Goal: Information Seeking & Learning: Learn about a topic

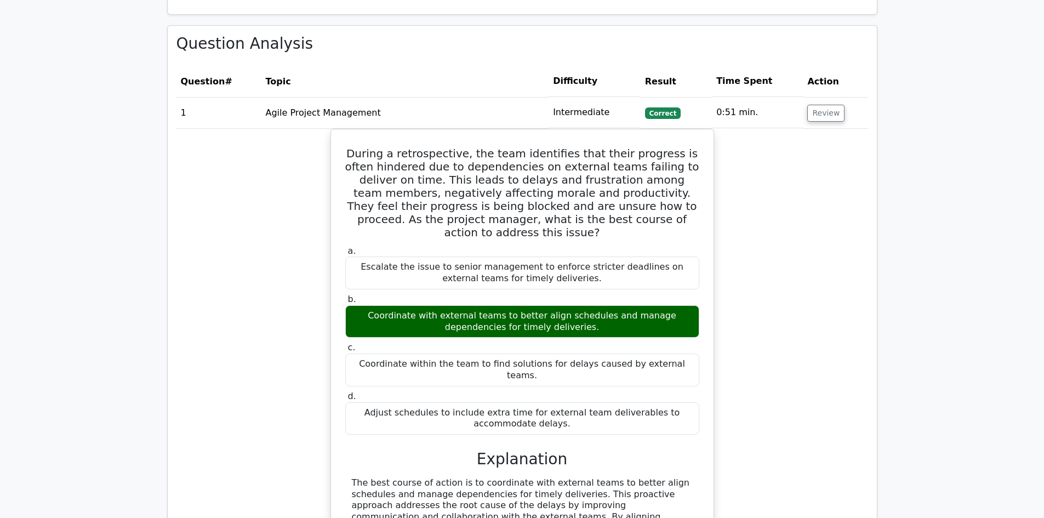
scroll to position [767, 0]
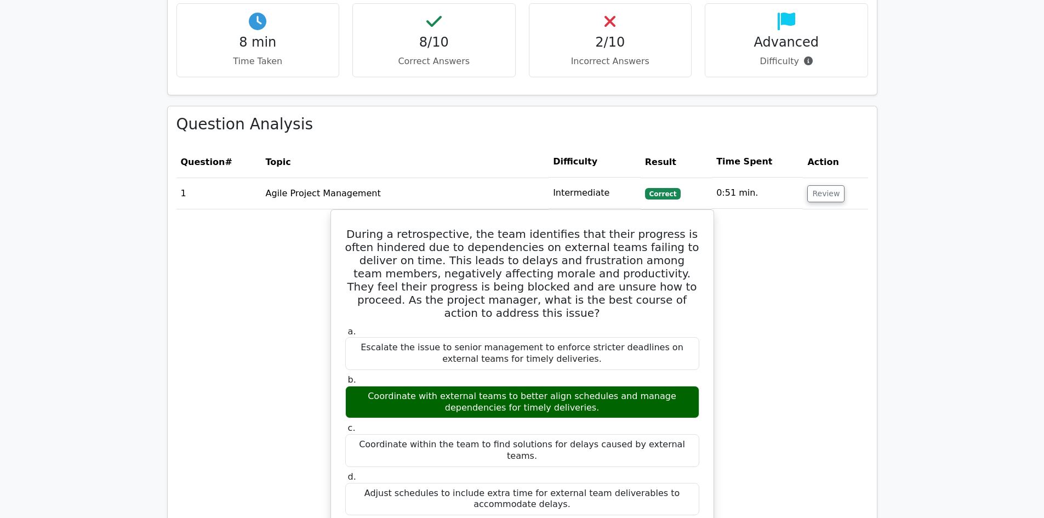
click at [535, 189] on td "Agile Project Management" at bounding box center [405, 193] width 288 height 31
click at [565, 181] on td "Intermediate" at bounding box center [594, 193] width 92 height 31
click at [684, 185] on button "Review" at bounding box center [825, 193] width 37 height 17
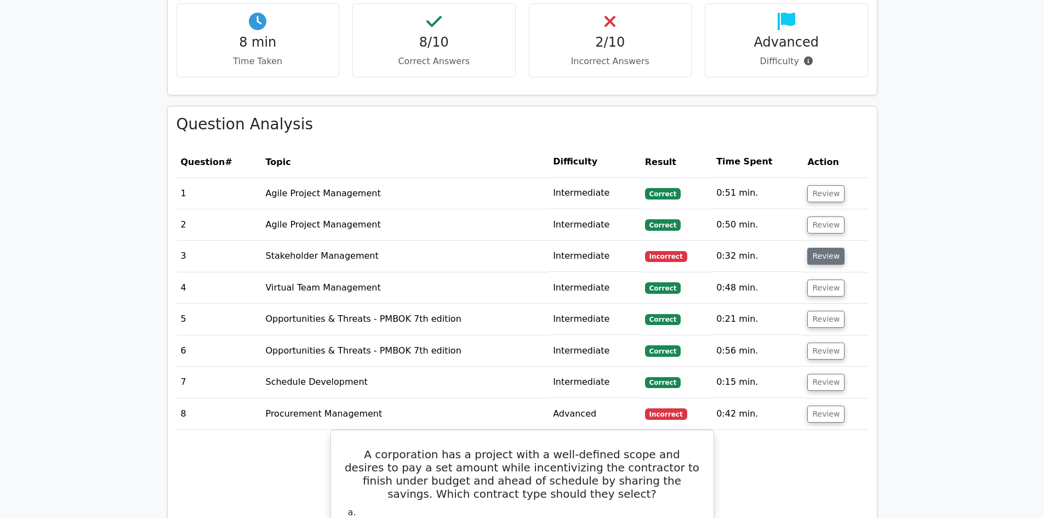
click at [684, 248] on button "Review" at bounding box center [825, 256] width 37 height 17
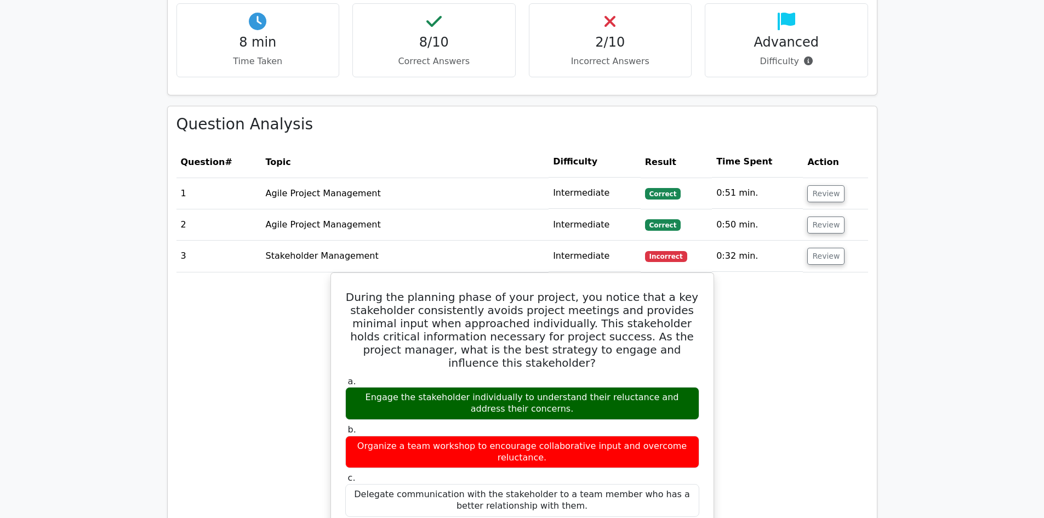
drag, startPoint x: 738, startPoint y: 244, endPoint x: 724, endPoint y: 244, distance: 13.7
click at [684, 244] on td "0:32 min." at bounding box center [757, 256] width 91 height 31
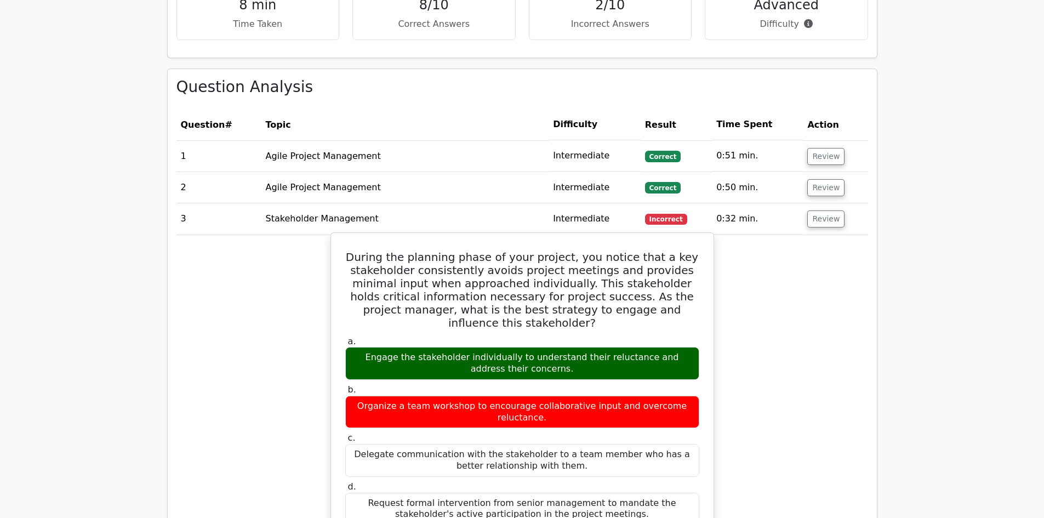
scroll to position [822, 0]
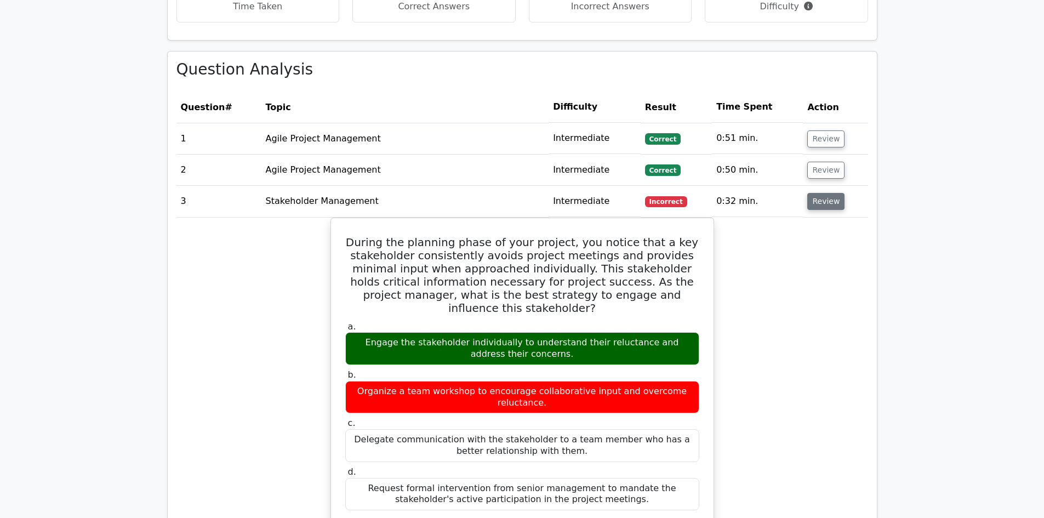
click at [684, 193] on button "Review" at bounding box center [825, 201] width 37 height 17
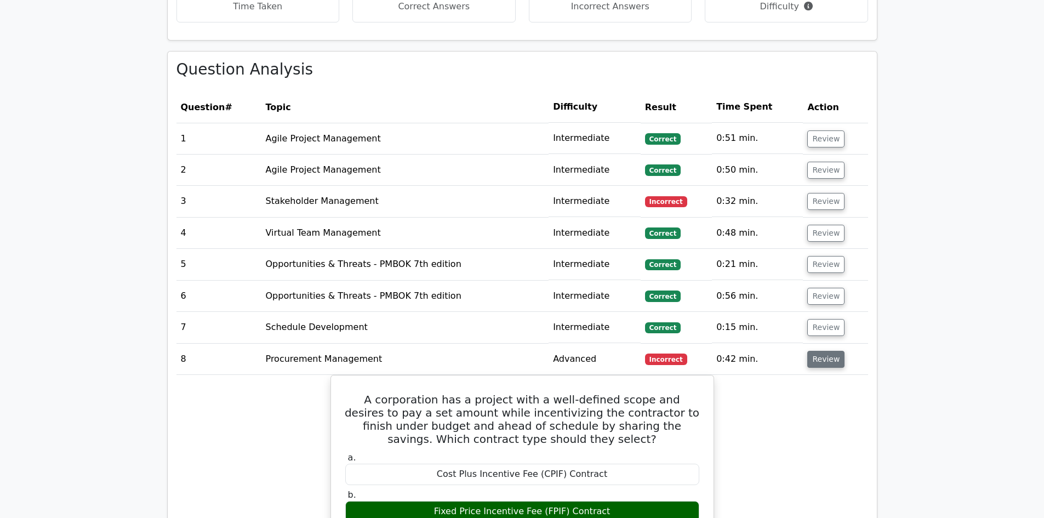
click at [684, 319] on button "Review" at bounding box center [825, 359] width 37 height 17
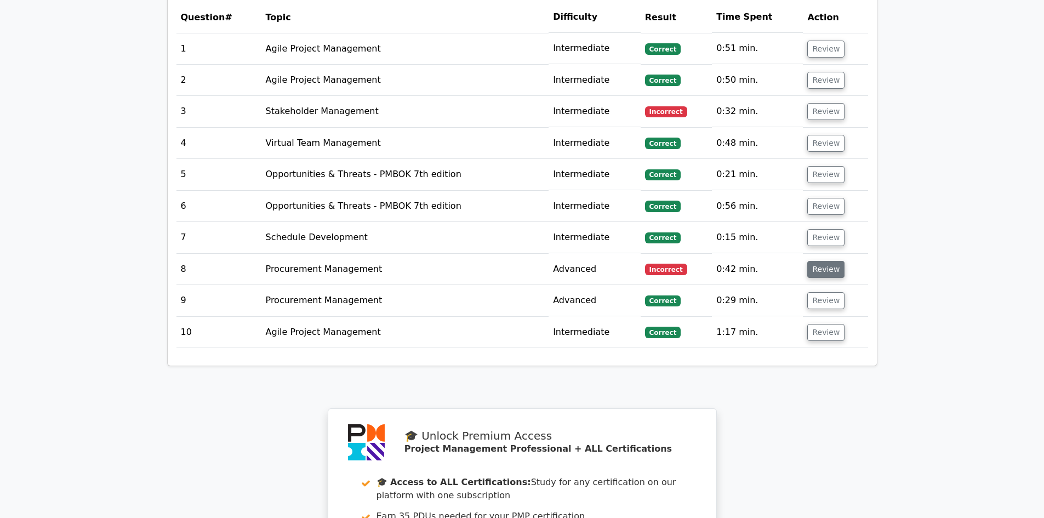
scroll to position [931, 0]
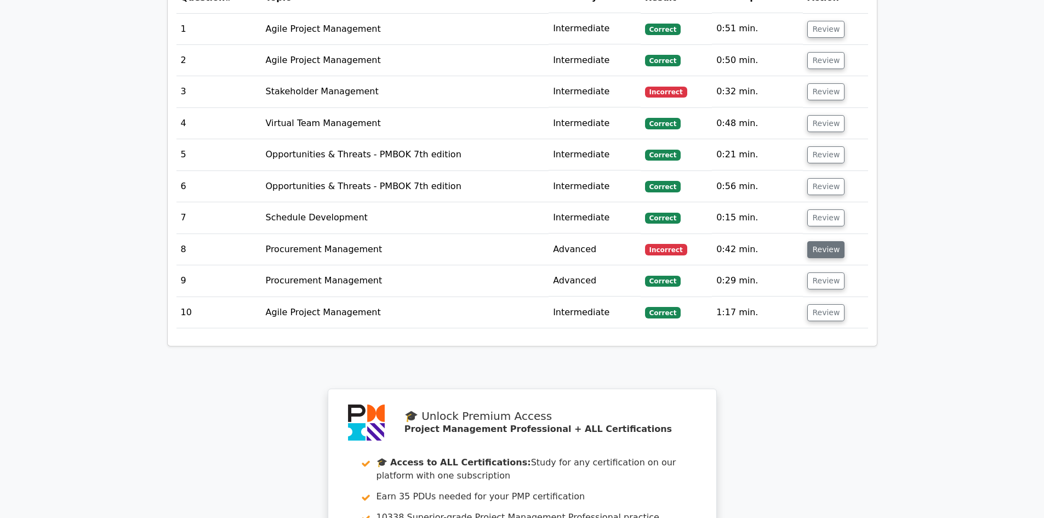
click at [684, 241] on button "Review" at bounding box center [825, 249] width 37 height 17
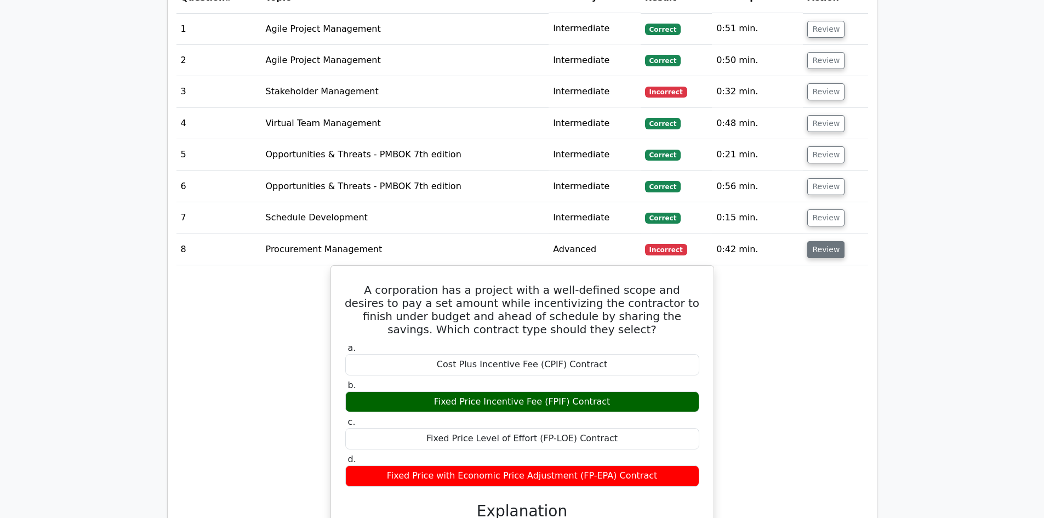
click at [684, 241] on button "Review" at bounding box center [825, 249] width 37 height 17
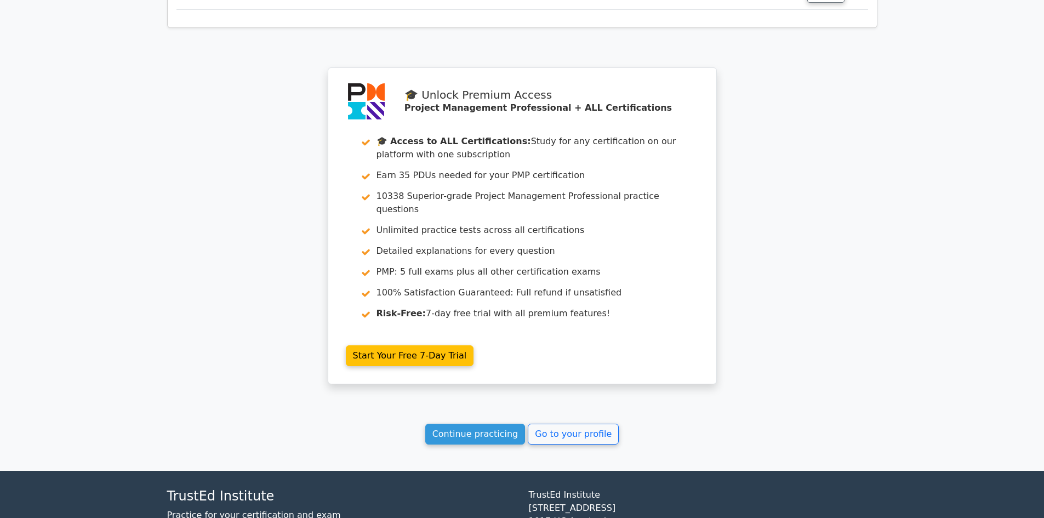
scroll to position [1309, 0]
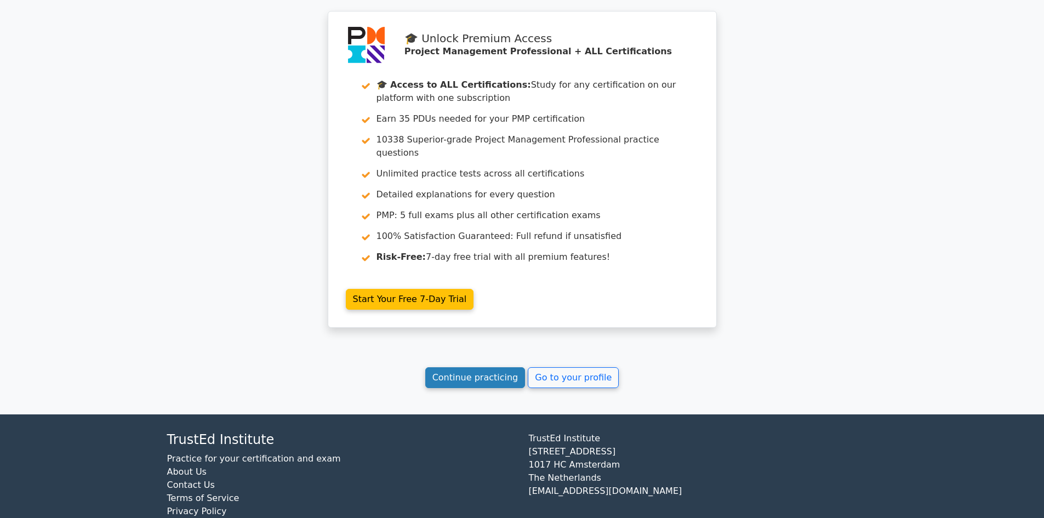
click at [507, 319] on link "Continue practicing" at bounding box center [475, 377] width 100 height 21
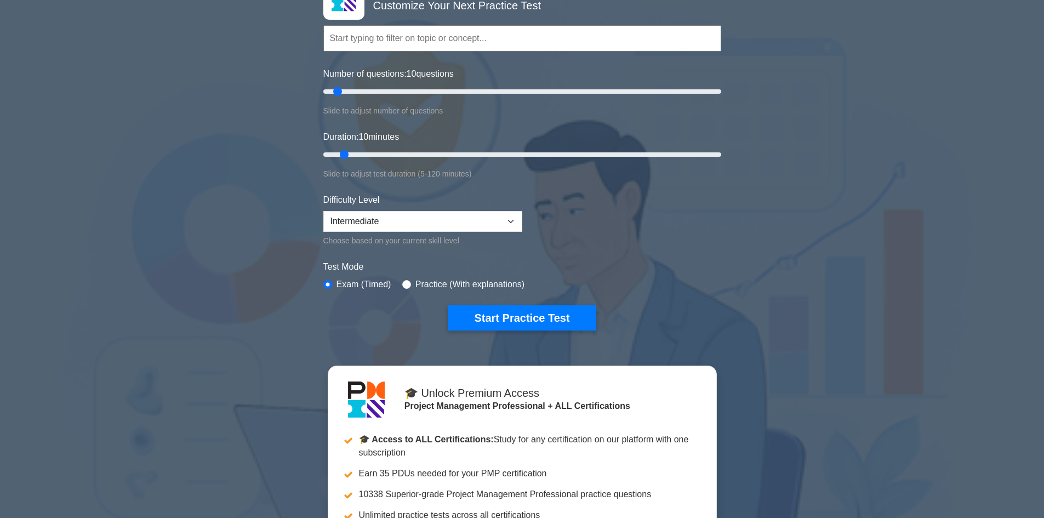
scroll to position [110, 0]
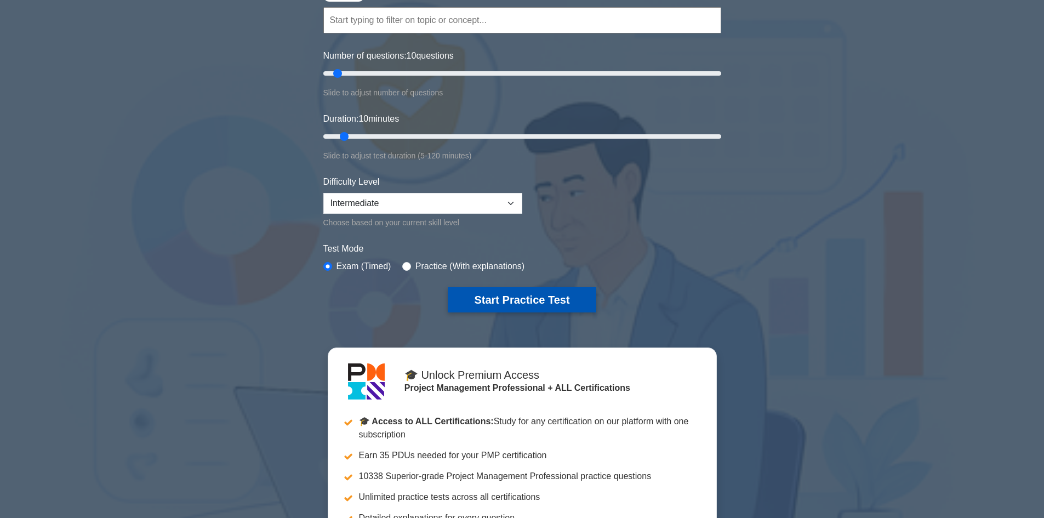
click at [564, 305] on button "Start Practice Test" at bounding box center [522, 299] width 148 height 25
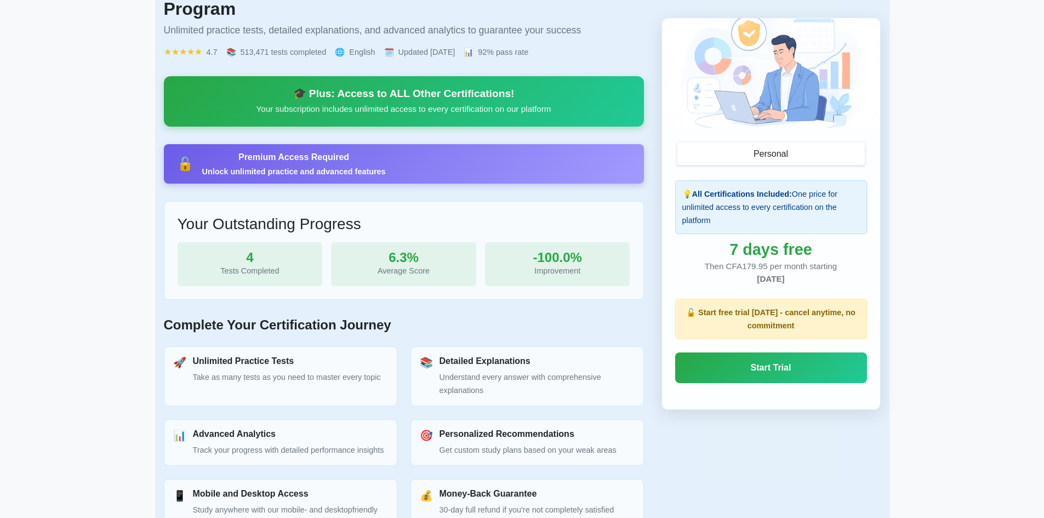
scroll to position [219, 0]
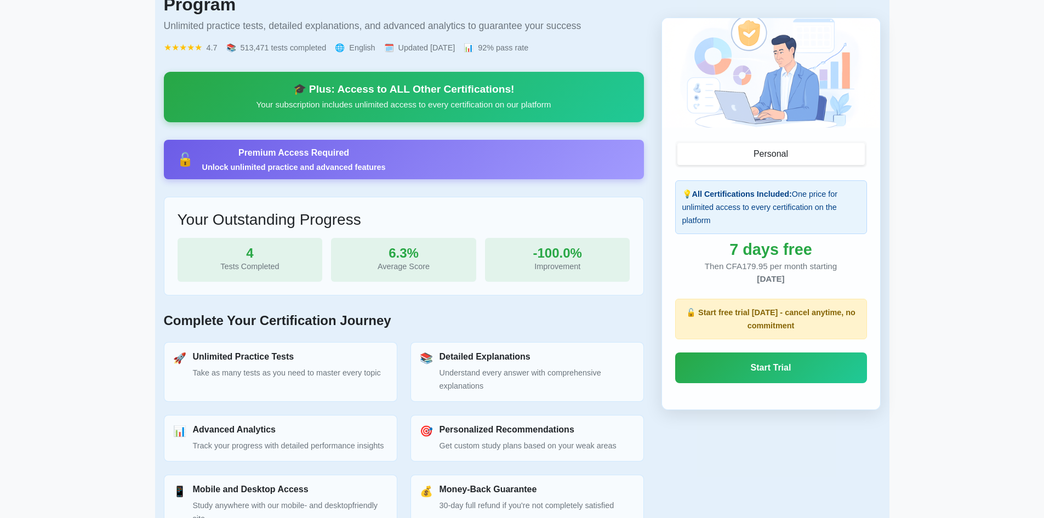
click at [391, 110] on p "Your subscription includes unlimited access to every certification on our platf…" at bounding box center [404, 104] width 454 height 13
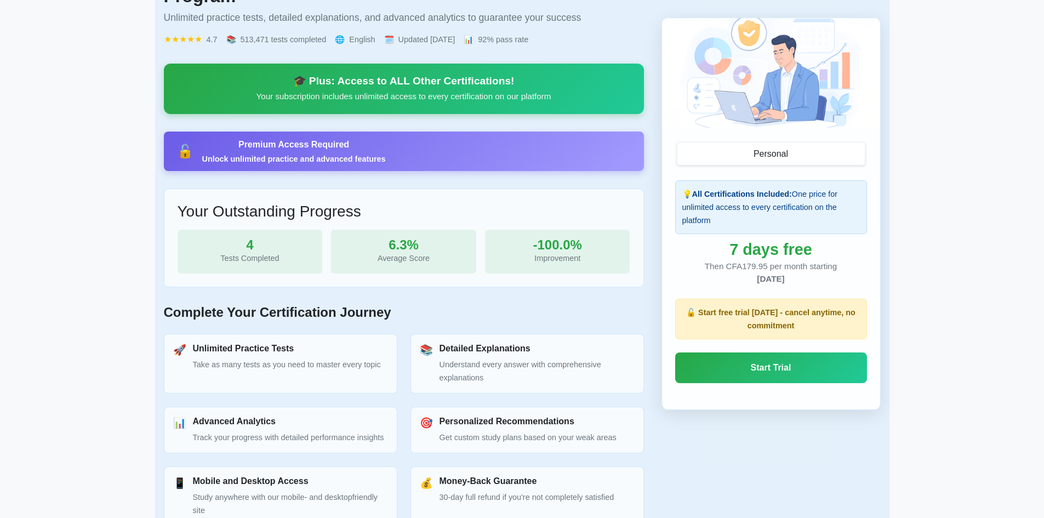
scroll to position [219, 0]
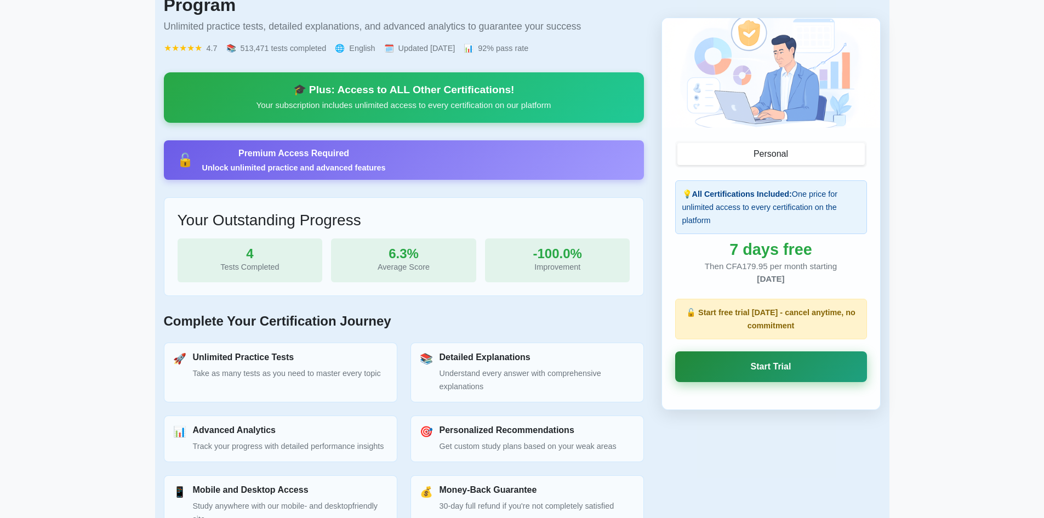
click at [760, 366] on link "Start Trial" at bounding box center [771, 366] width 192 height 31
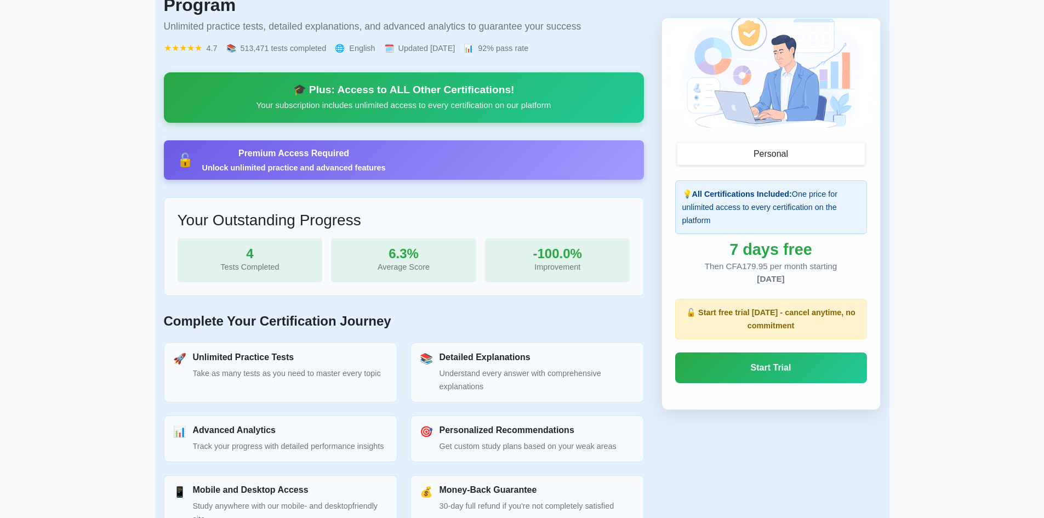
click at [270, 138] on div "🎯 Congratulations! Ready for More? You've completed your free tests for Project…" at bounding box center [404, 211] width 480 height 683
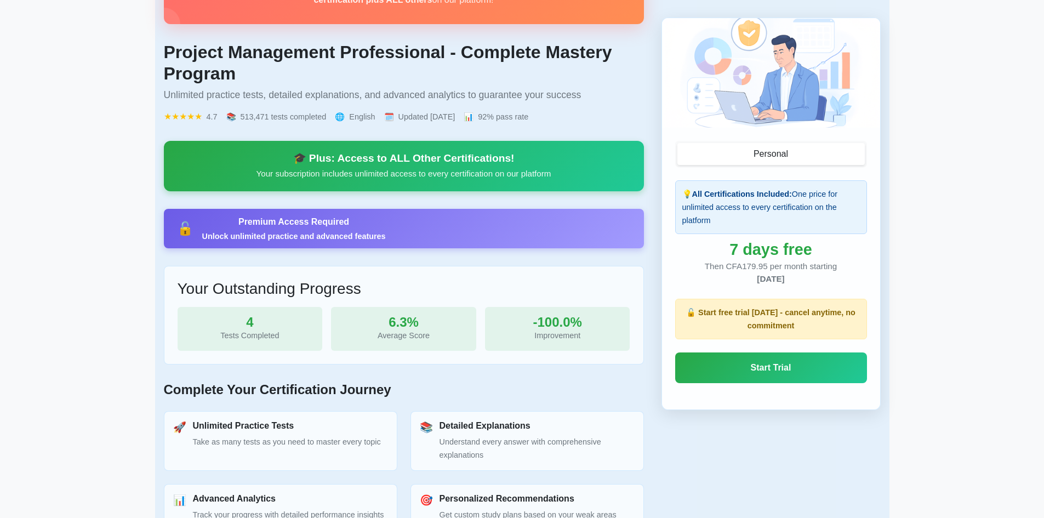
scroll to position [0, 0]
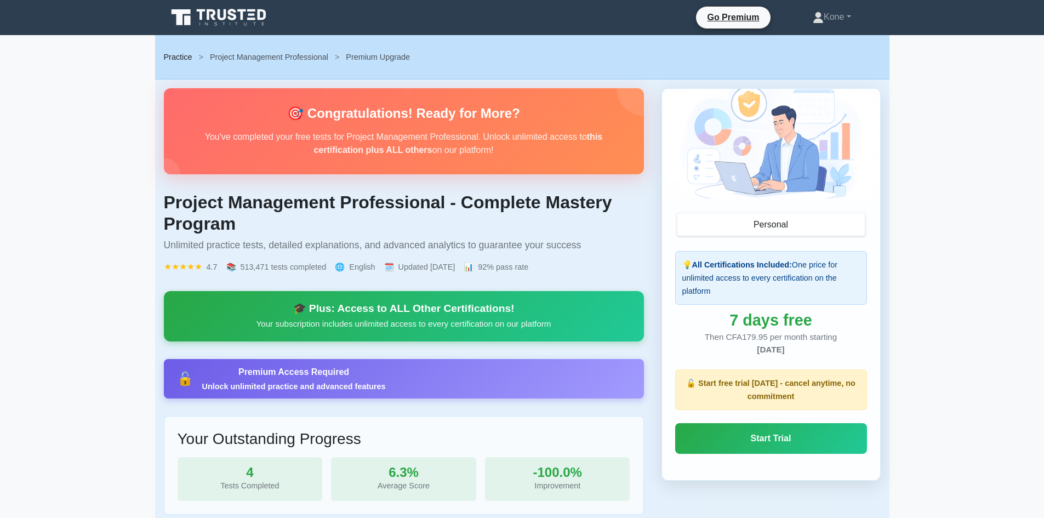
click at [169, 59] on link "Practice" at bounding box center [178, 57] width 28 height 9
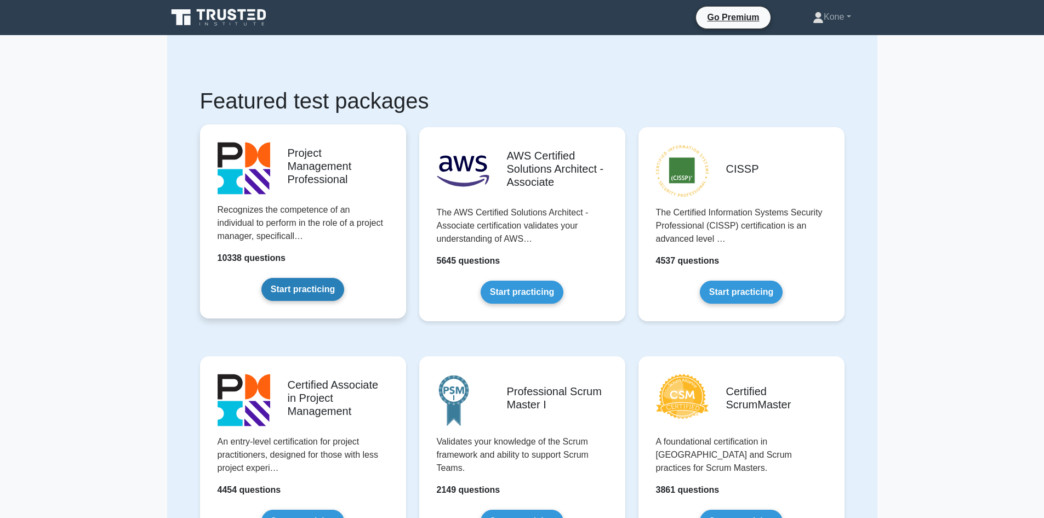
click at [319, 296] on link "Start practicing" at bounding box center [302, 289] width 83 height 23
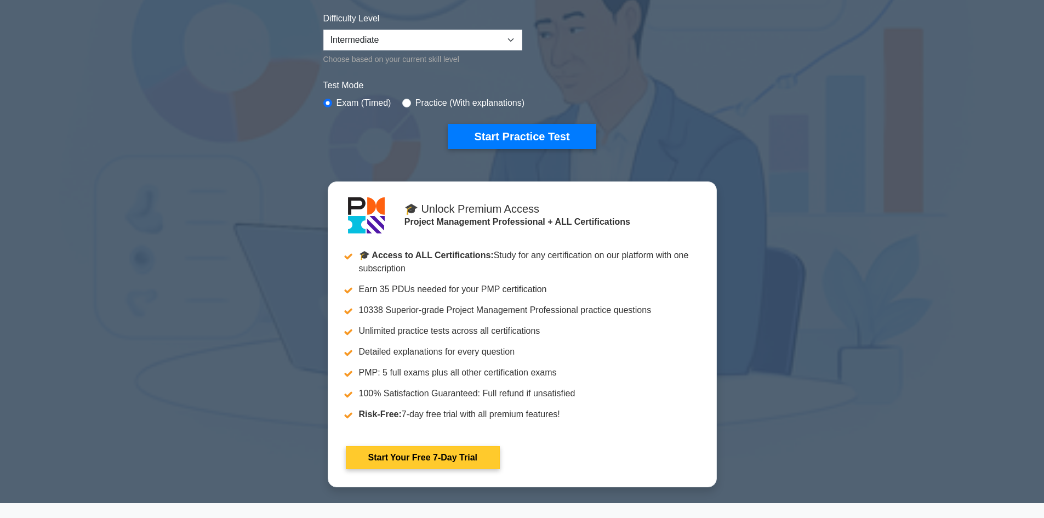
scroll to position [274, 0]
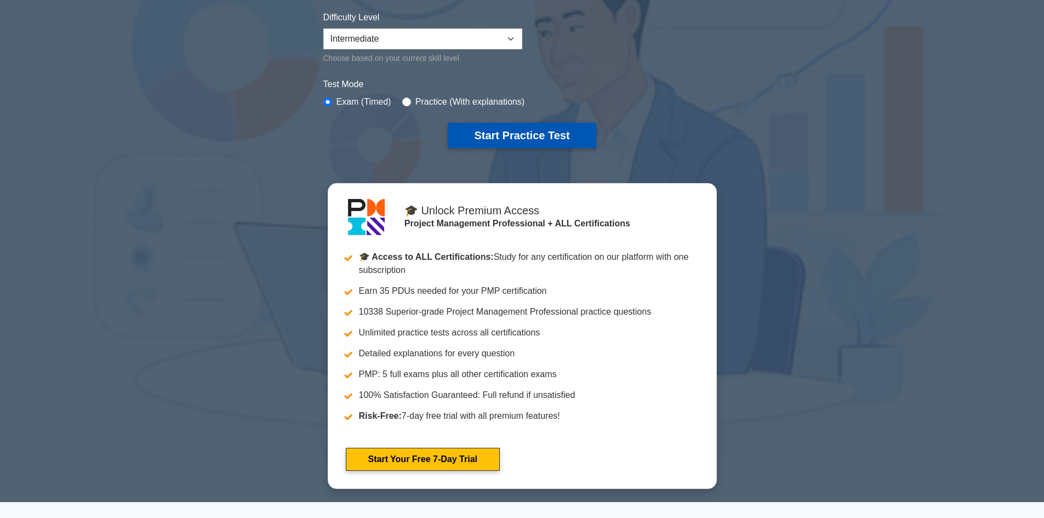
click at [510, 138] on button "Start Practice Test" at bounding box center [522, 135] width 148 height 25
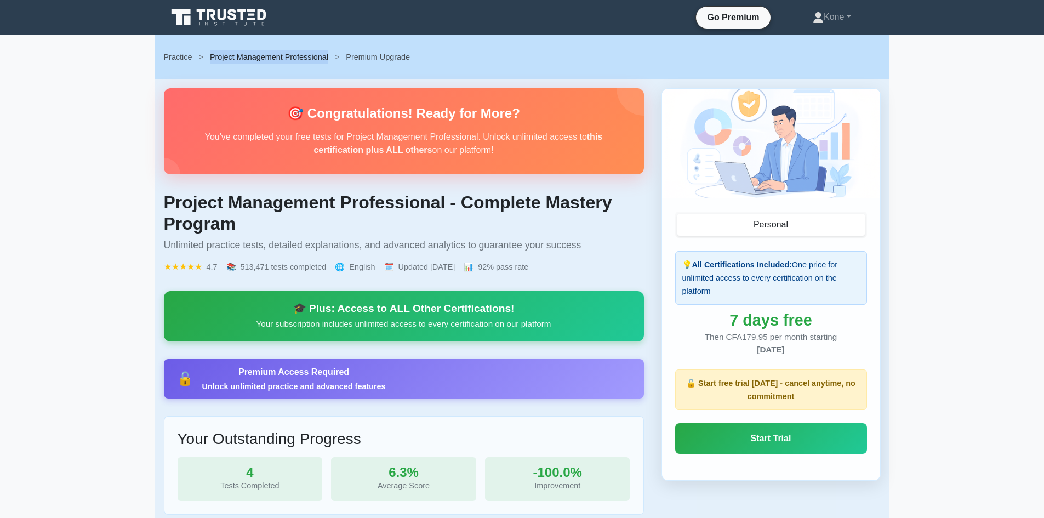
drag, startPoint x: 323, startPoint y: 57, endPoint x: 209, endPoint y: 56, distance: 114.0
click at [209, 56] on div "Practice > Project Management Professional > Premium Upgrade" at bounding box center [522, 56] width 717 height 13
copy link "Project Management Professional"
click at [829, 16] on link "Kone" at bounding box center [831, 17] width 90 height 22
click at [808, 43] on link "Profile" at bounding box center [830, 43] width 87 height 18
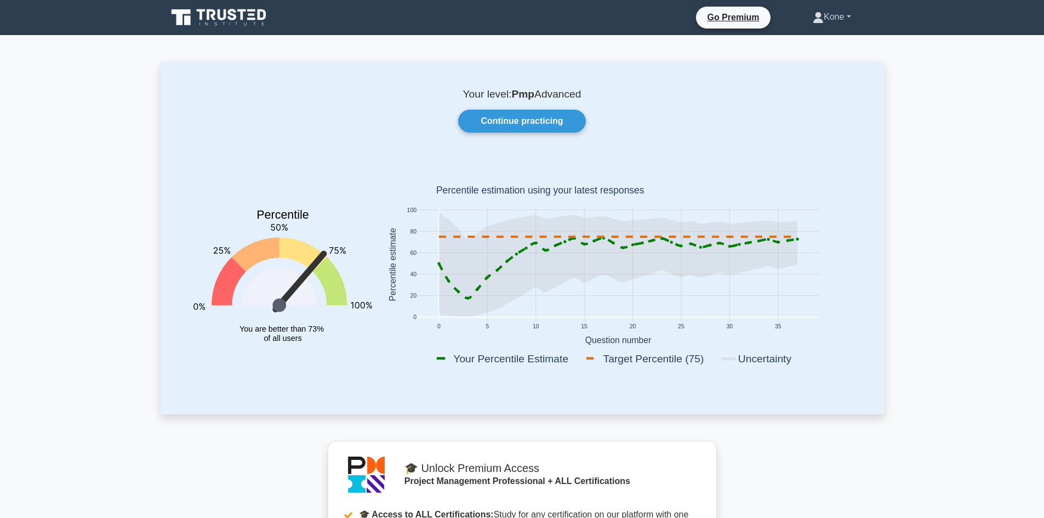
click at [843, 24] on link "Kone" at bounding box center [831, 17] width 90 height 22
click at [829, 62] on link "Settings" at bounding box center [830, 61] width 87 height 18
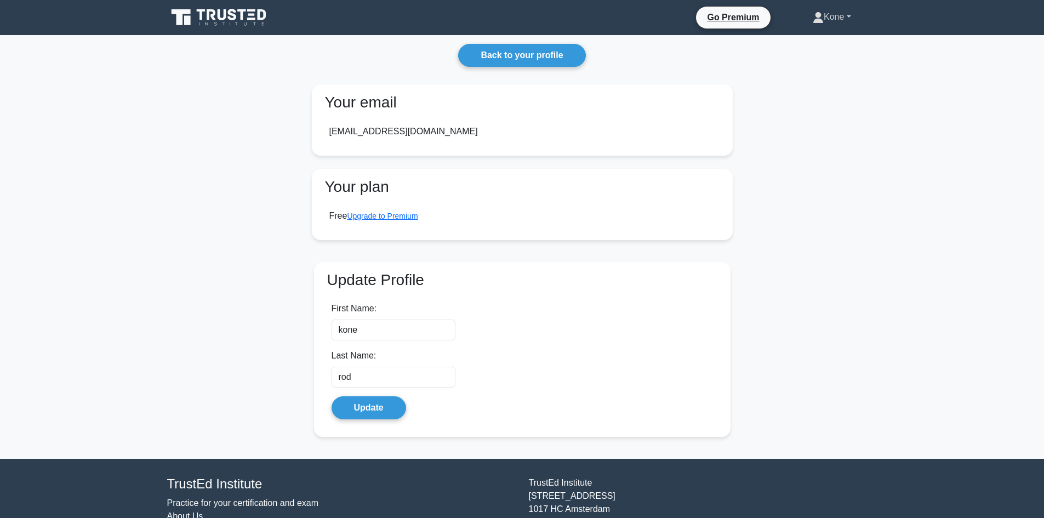
click at [843, 19] on link "Kone" at bounding box center [831, 17] width 90 height 22
click at [213, 22] on icon at bounding box center [219, 17] width 105 height 21
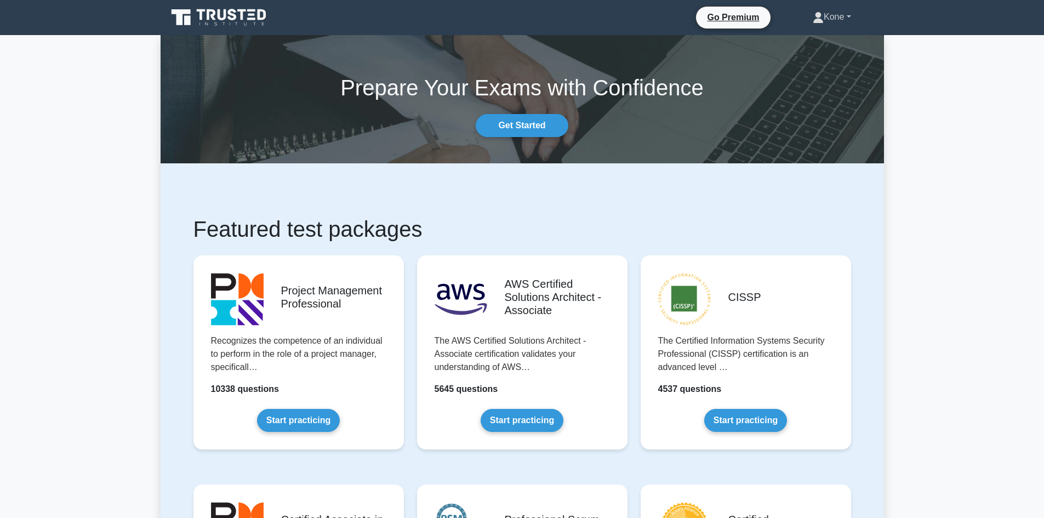
click at [850, 15] on link "Kone" at bounding box center [831, 17] width 90 height 22
click at [820, 58] on link "Settings" at bounding box center [830, 61] width 87 height 18
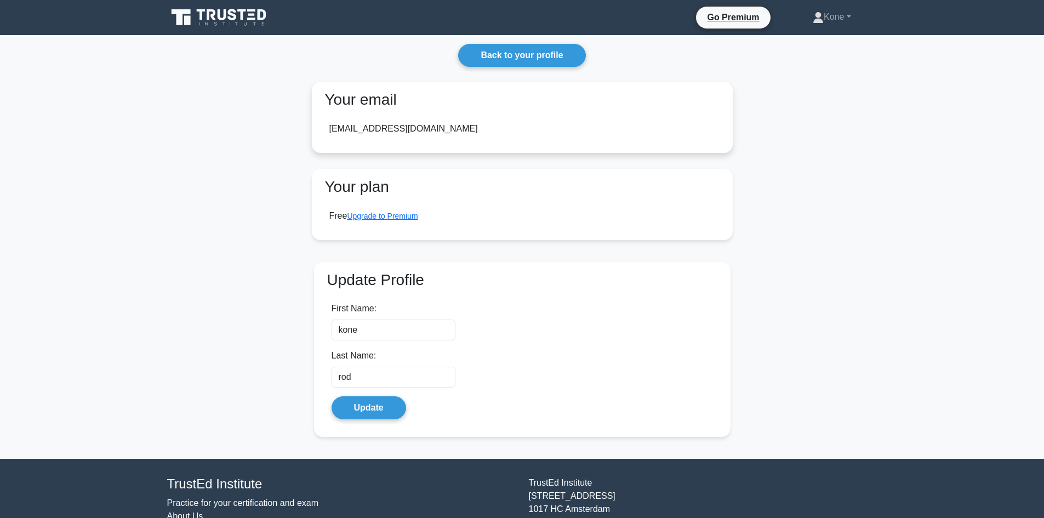
click at [387, 130] on div "[EMAIL_ADDRESS][DOMAIN_NAME]" at bounding box center [403, 128] width 148 height 13
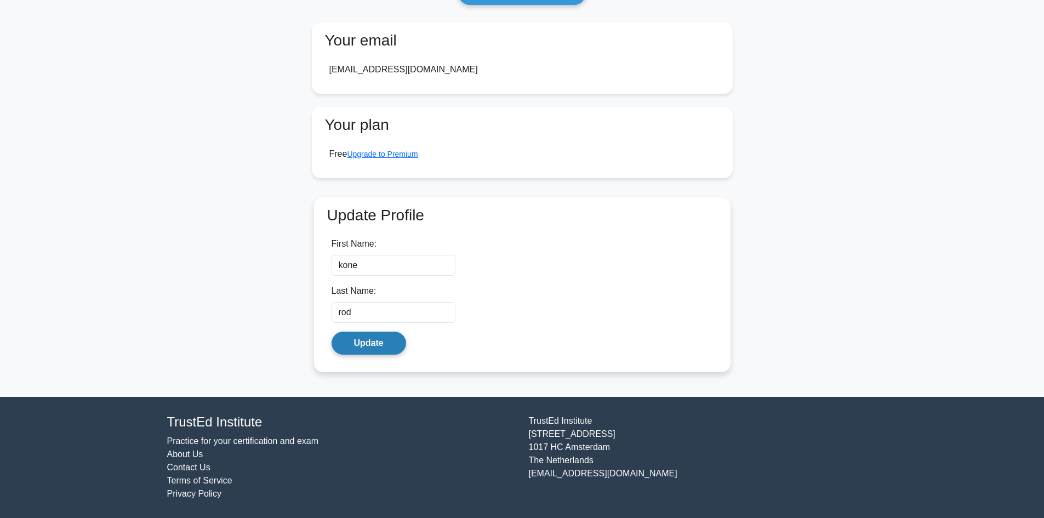
scroll to position [62, 0]
